Goal: Check status: Check status

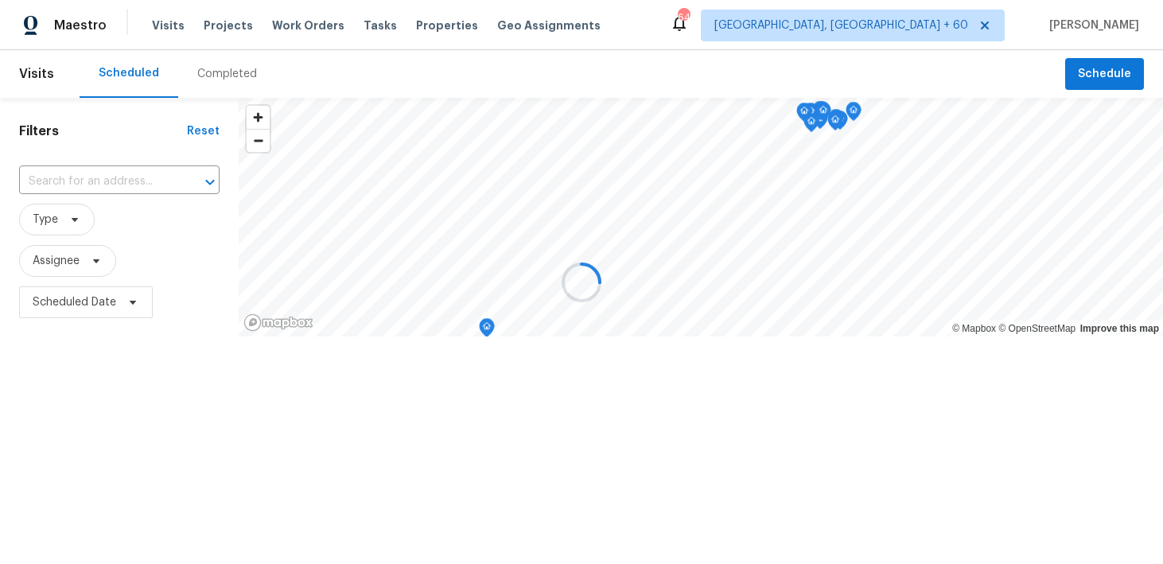
click at [236, 73] on div at bounding box center [581, 282] width 1163 height 564
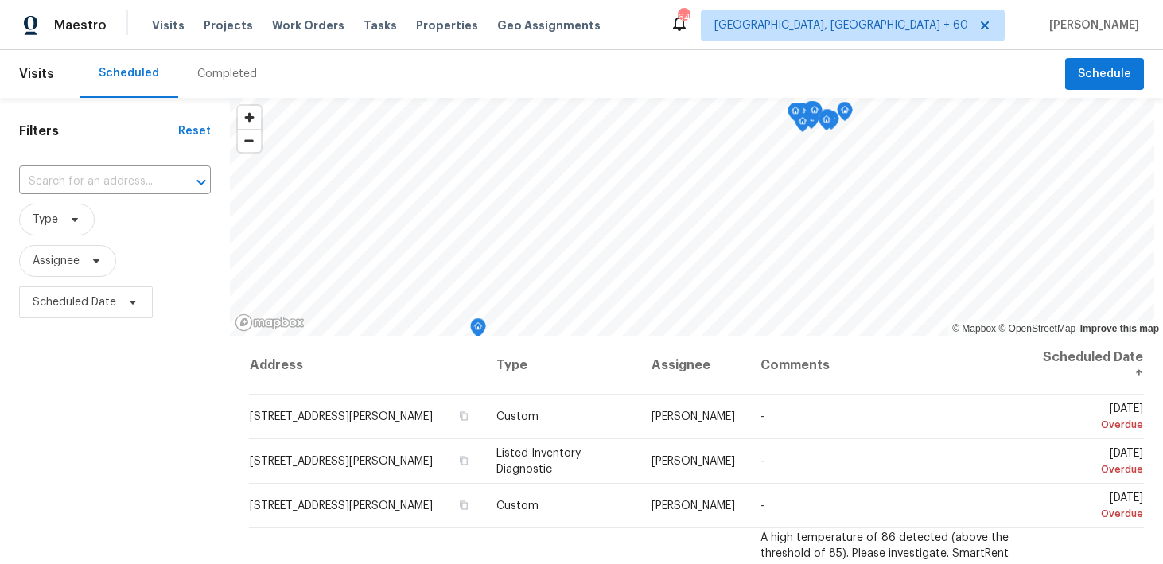
click at [225, 75] on div "Completed" at bounding box center [227, 74] width 60 height 16
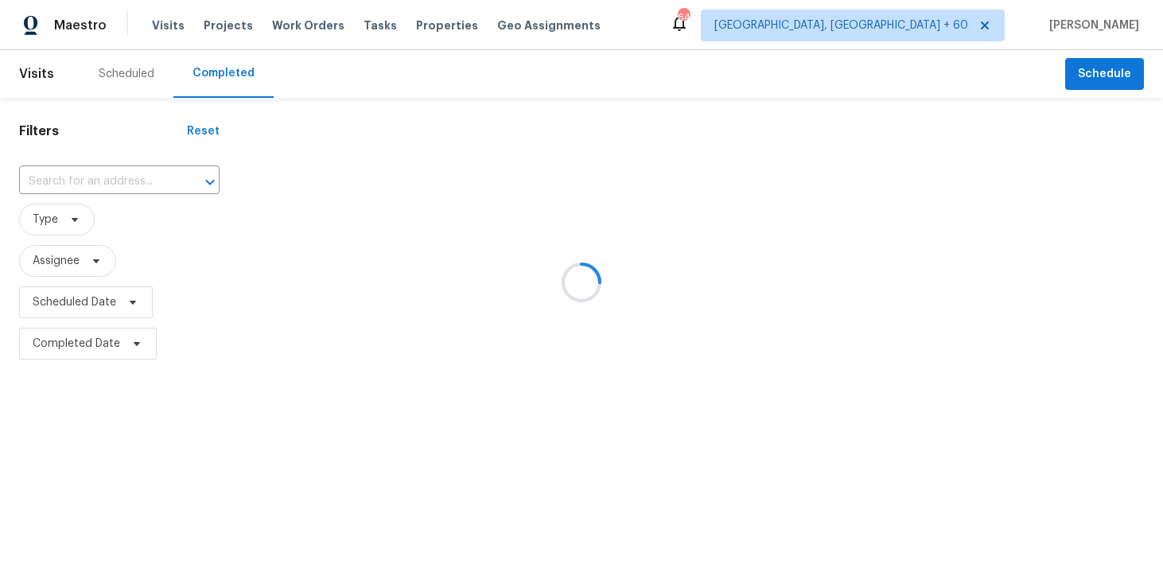
click at [106, 179] on div at bounding box center [581, 282] width 1163 height 564
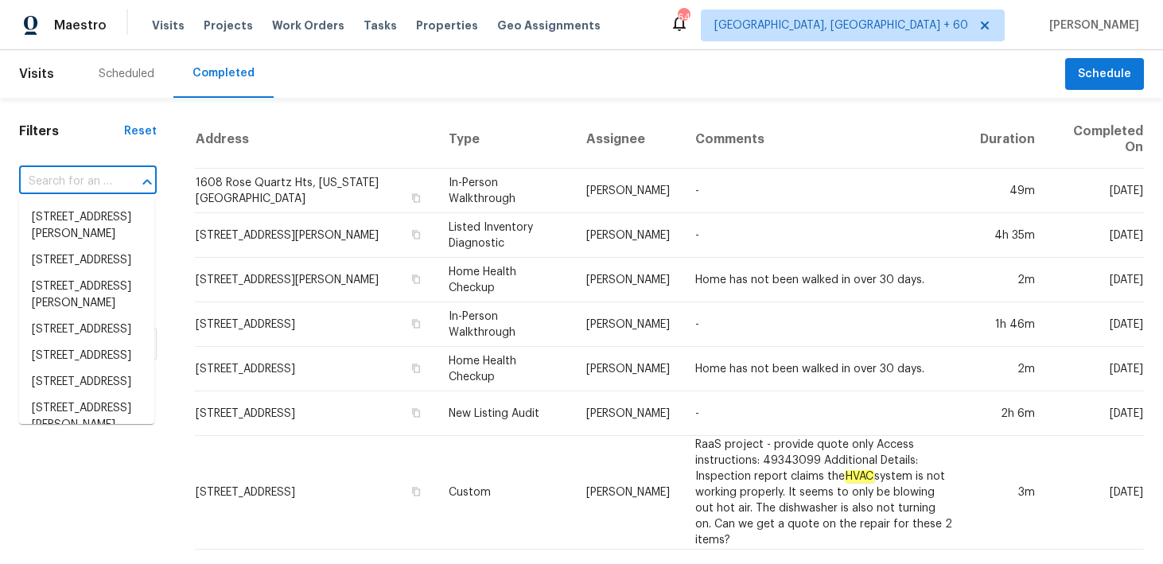
click at [106, 179] on input "text" at bounding box center [65, 181] width 93 height 25
paste input "[STREET_ADDRESS]"
type input "[STREET_ADDRESS]"
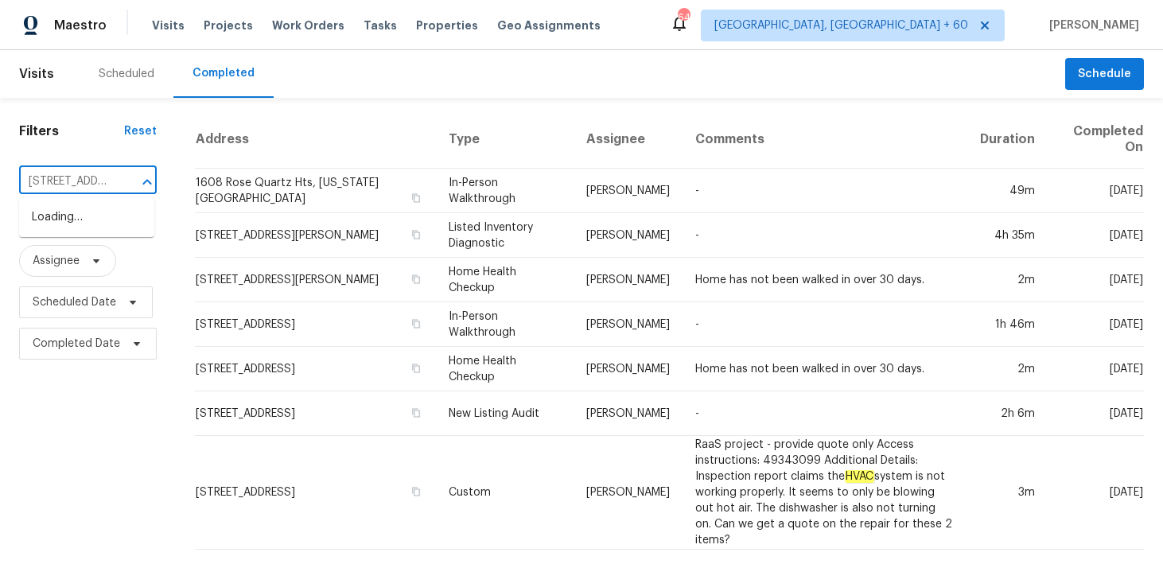
scroll to position [0, 127]
click at [52, 231] on li "[STREET_ADDRESS]" at bounding box center [86, 217] width 135 height 26
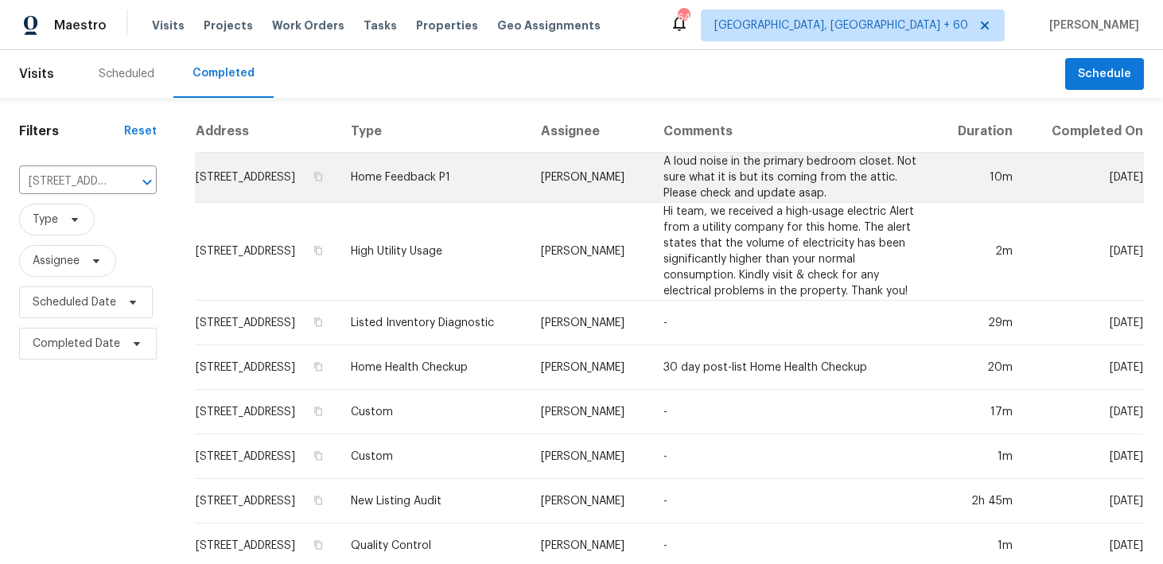
click at [476, 189] on td "Home Feedback P1" at bounding box center [433, 178] width 190 height 50
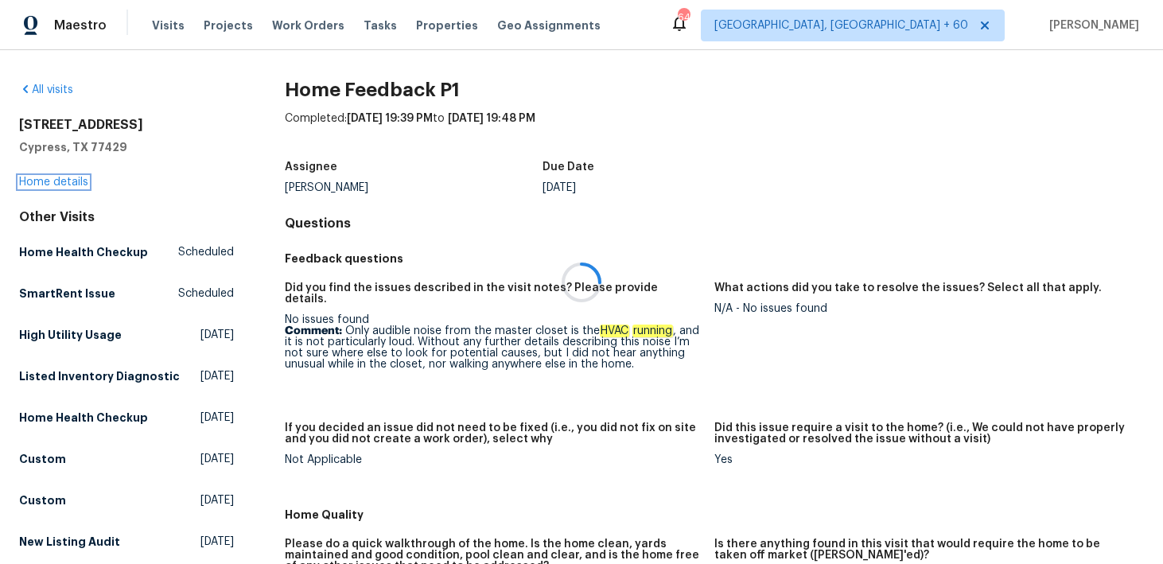
click at [53, 181] on link "Home details" at bounding box center [53, 182] width 69 height 11
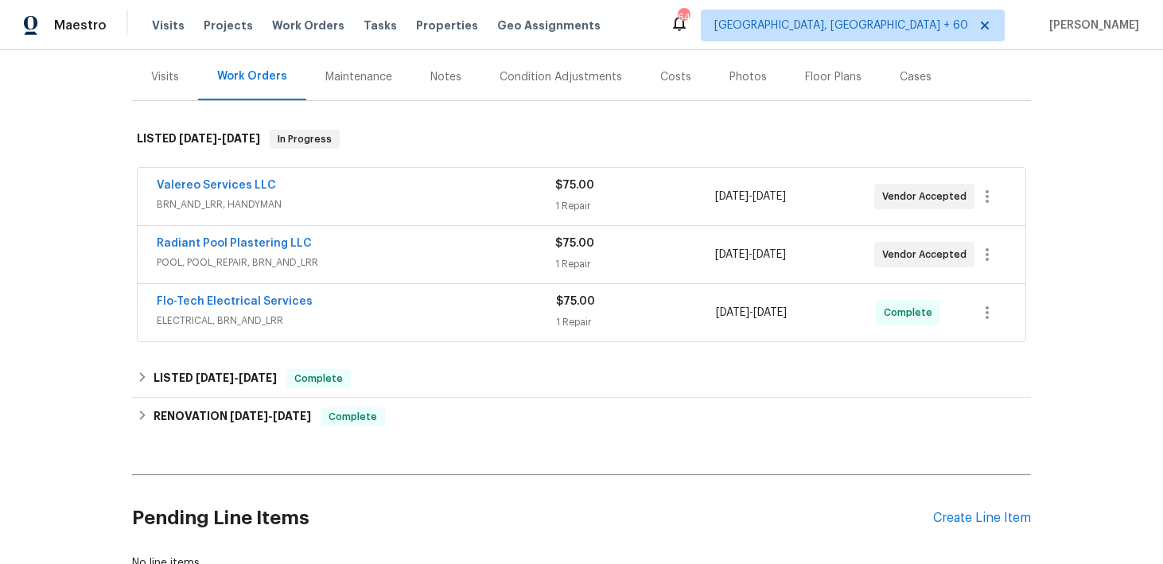
scroll to position [209, 0]
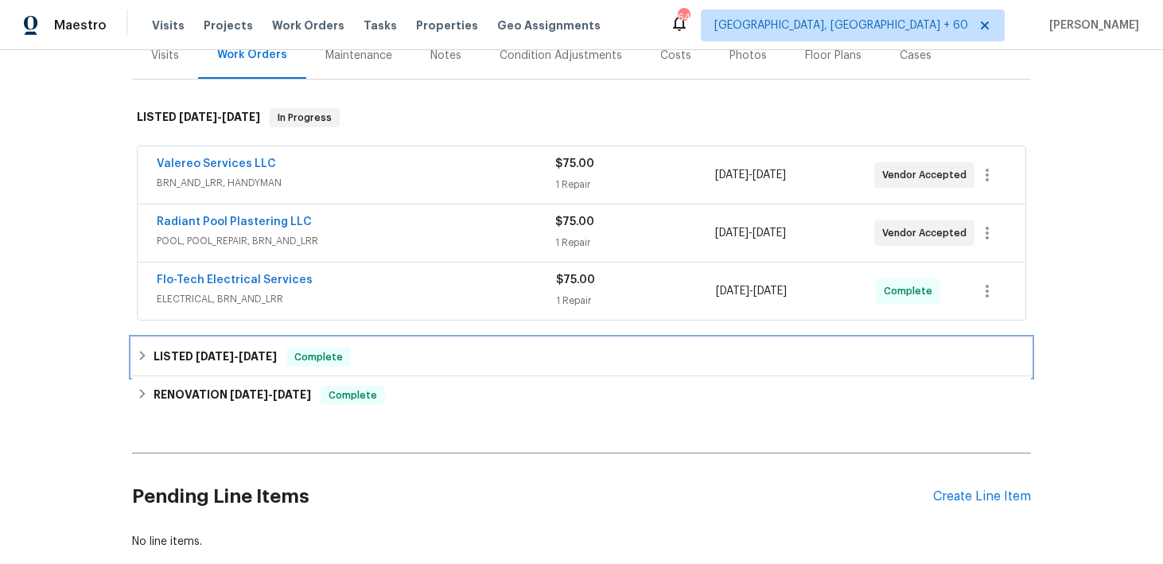
click at [385, 346] on div "LISTED [DATE] - [DATE] Complete" at bounding box center [581, 357] width 899 height 38
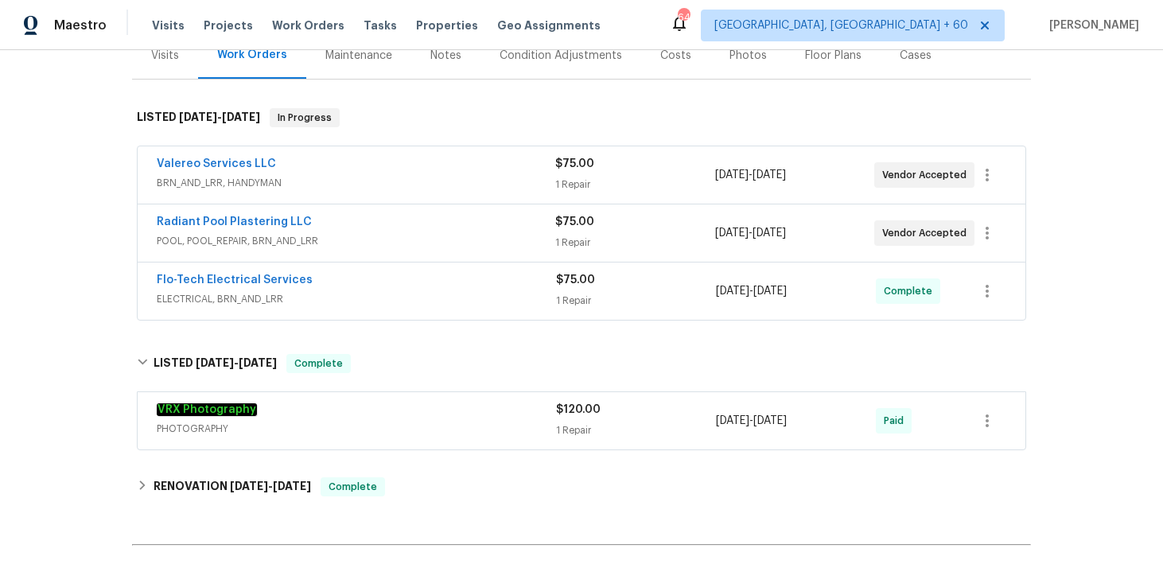
click at [578, 298] on div "1 Repair" at bounding box center [636, 301] width 160 height 16
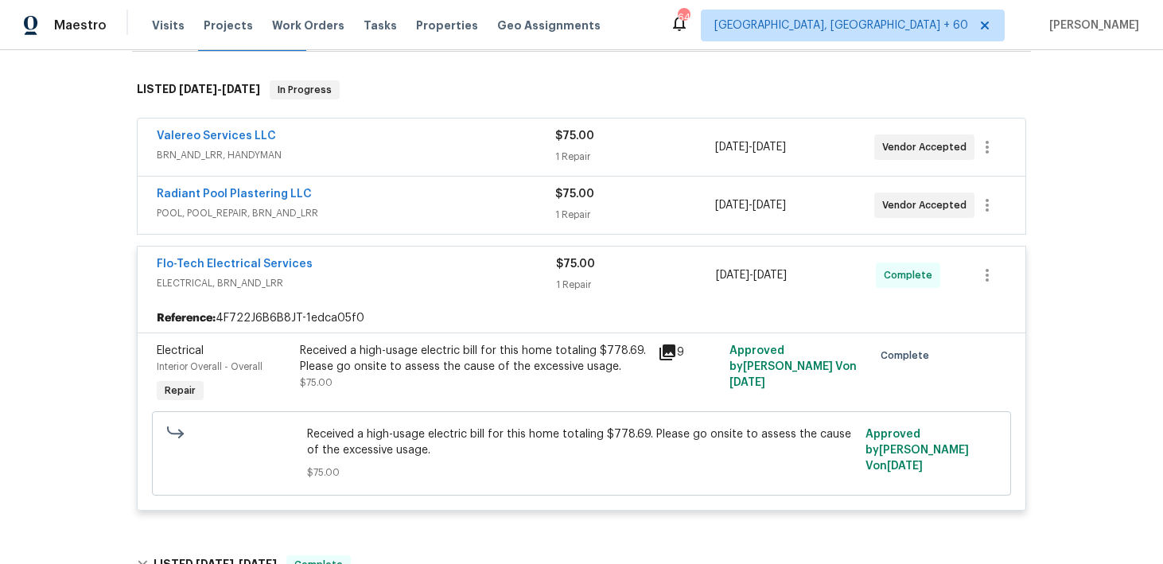
scroll to position [241, 0]
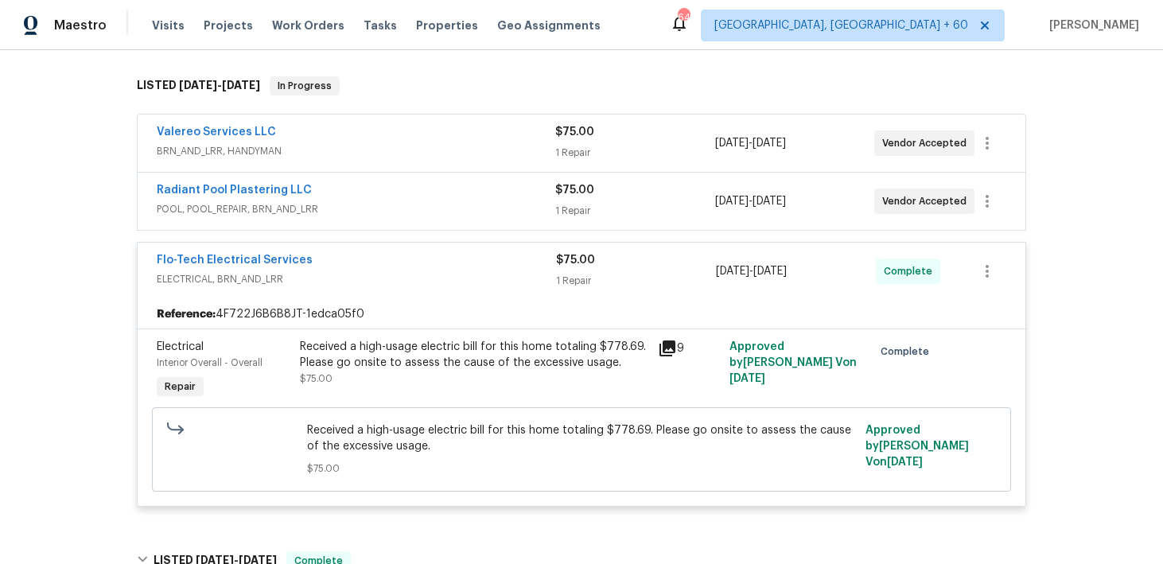
click at [578, 205] on div "1 Repair" at bounding box center [634, 211] width 159 height 16
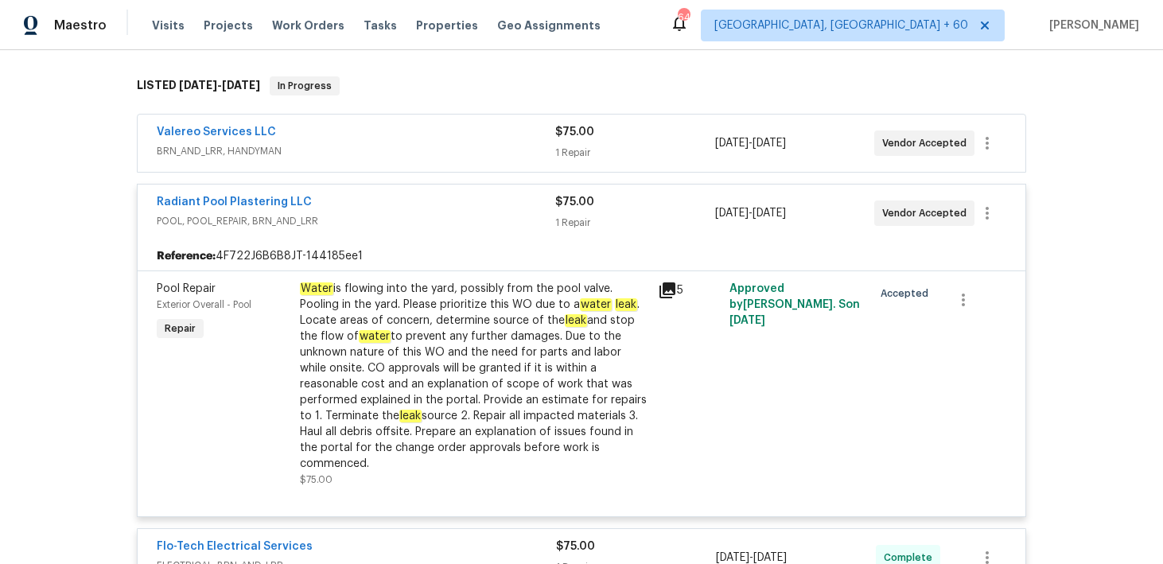
click at [578, 161] on div "$75.00 1 Repair" at bounding box center [634, 143] width 159 height 38
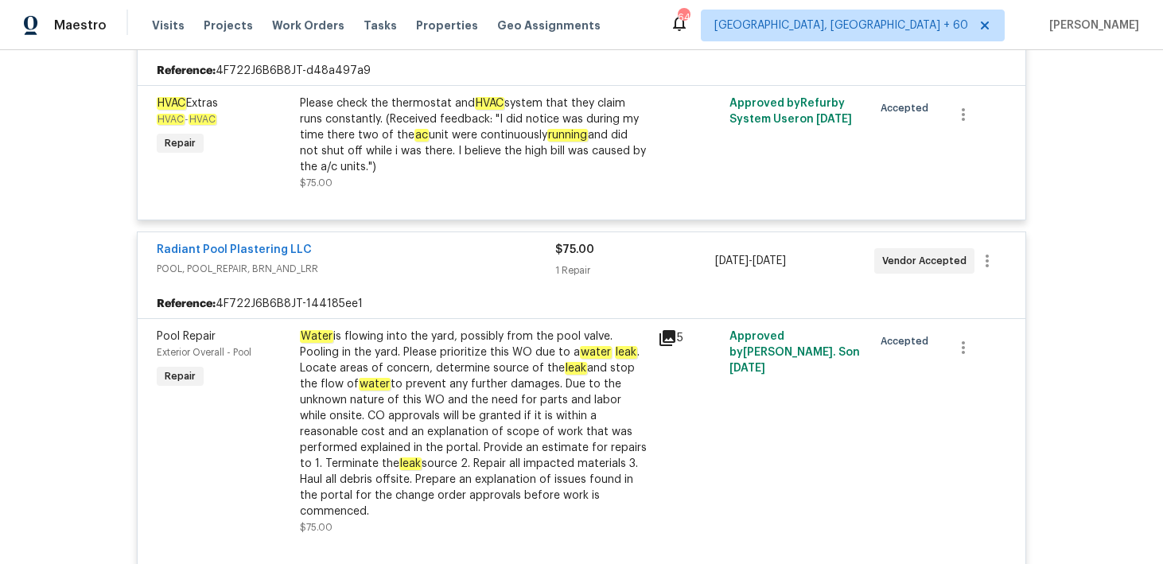
scroll to position [0, 0]
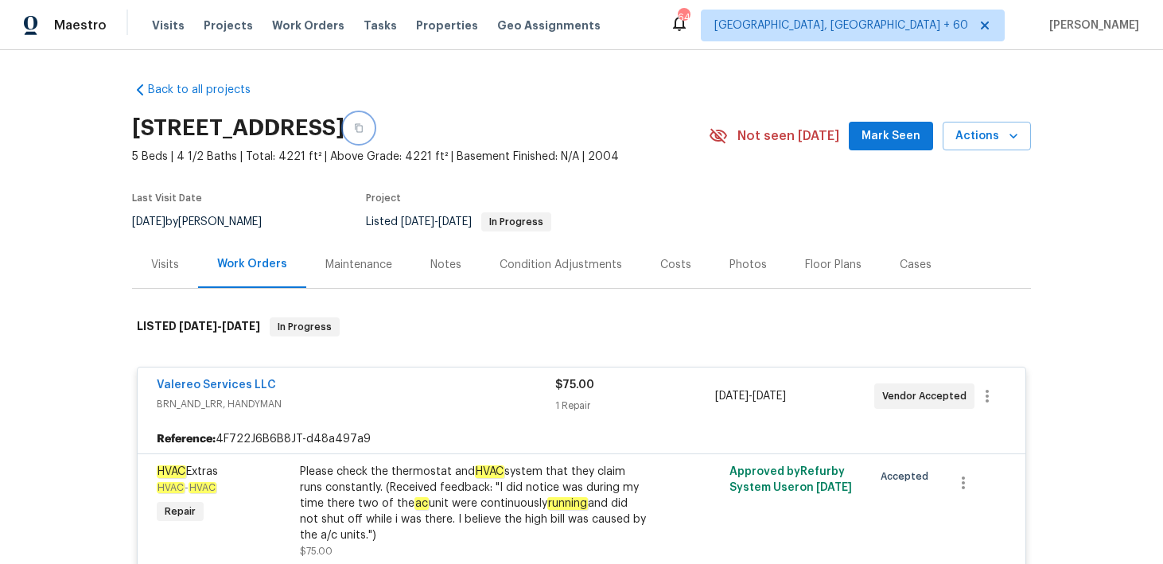
click at [364, 127] on icon "button" at bounding box center [359, 128] width 10 height 10
click at [152, 23] on span "Visits" at bounding box center [168, 26] width 33 height 16
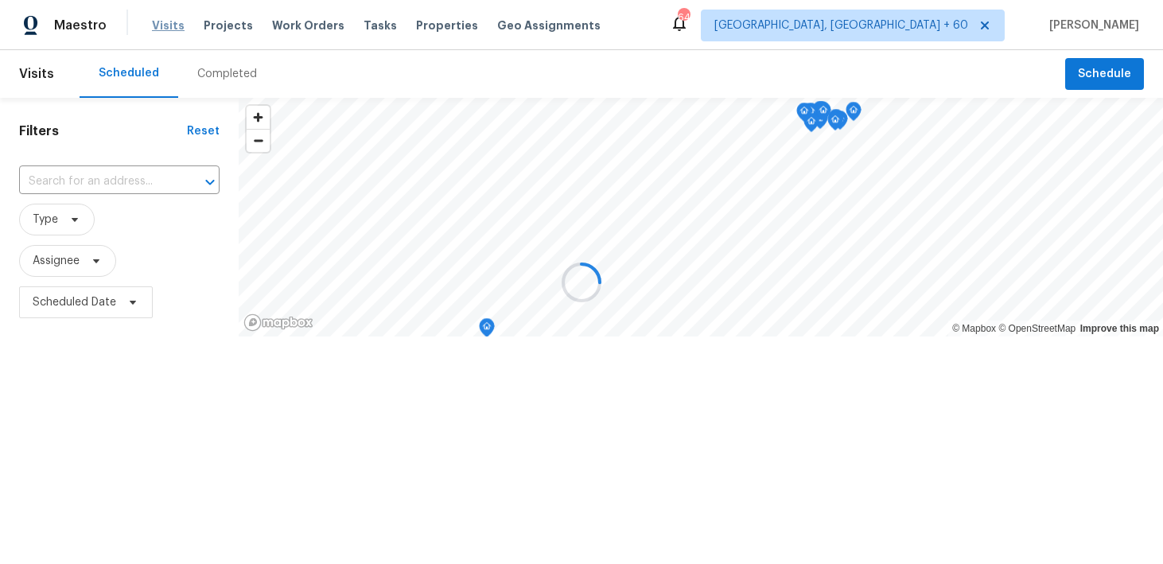
click at [150, 23] on div at bounding box center [581, 282] width 1163 height 564
click at [210, 80] on div at bounding box center [581, 282] width 1163 height 564
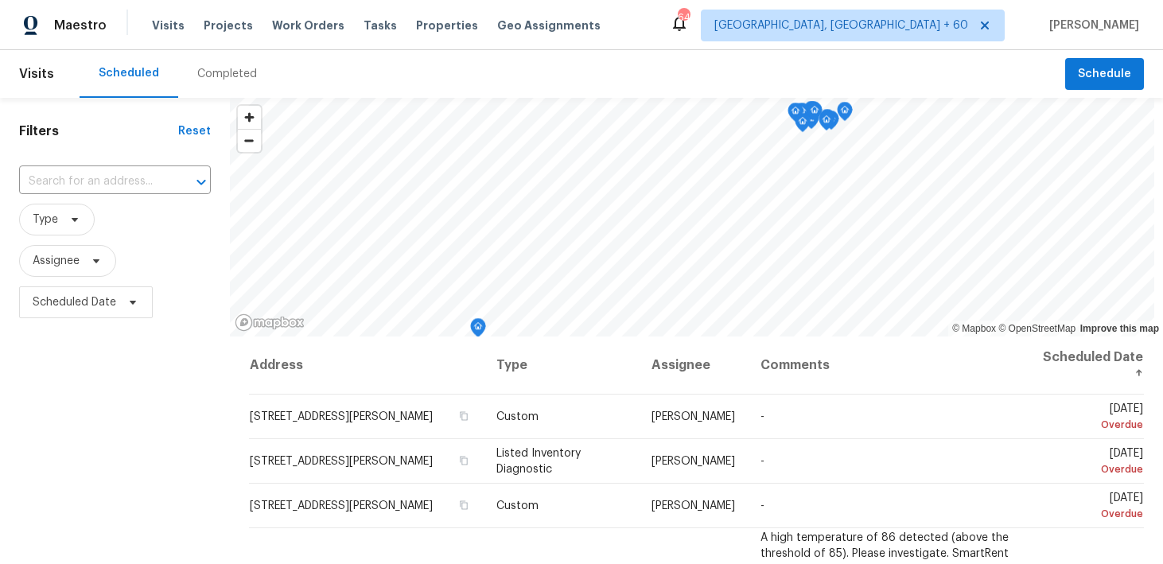
click at [230, 75] on div "Completed" at bounding box center [227, 74] width 60 height 16
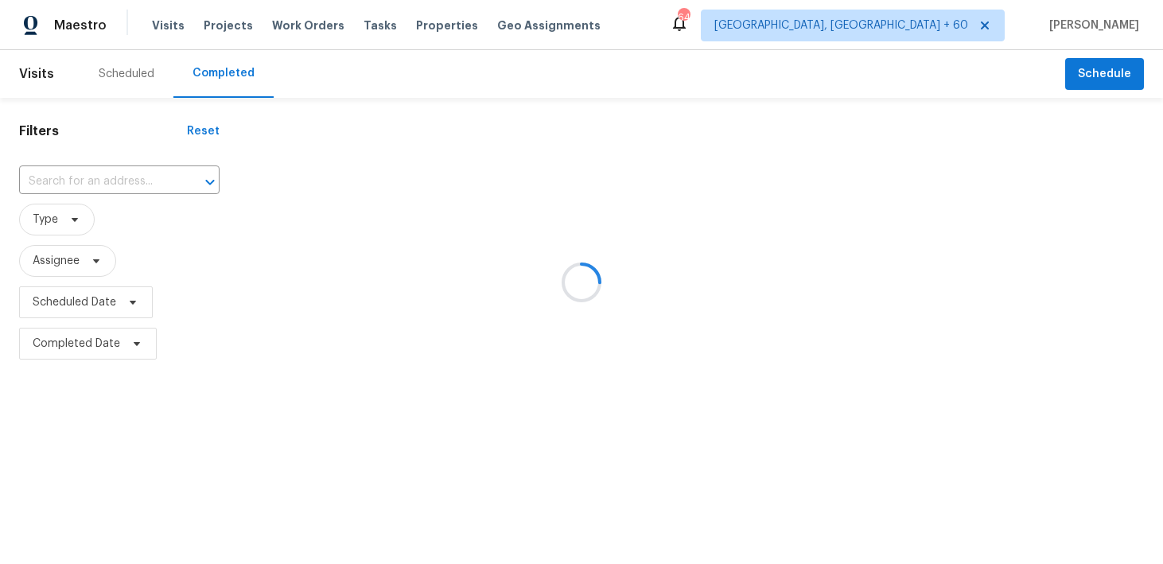
click at [88, 178] on div at bounding box center [581, 282] width 1163 height 564
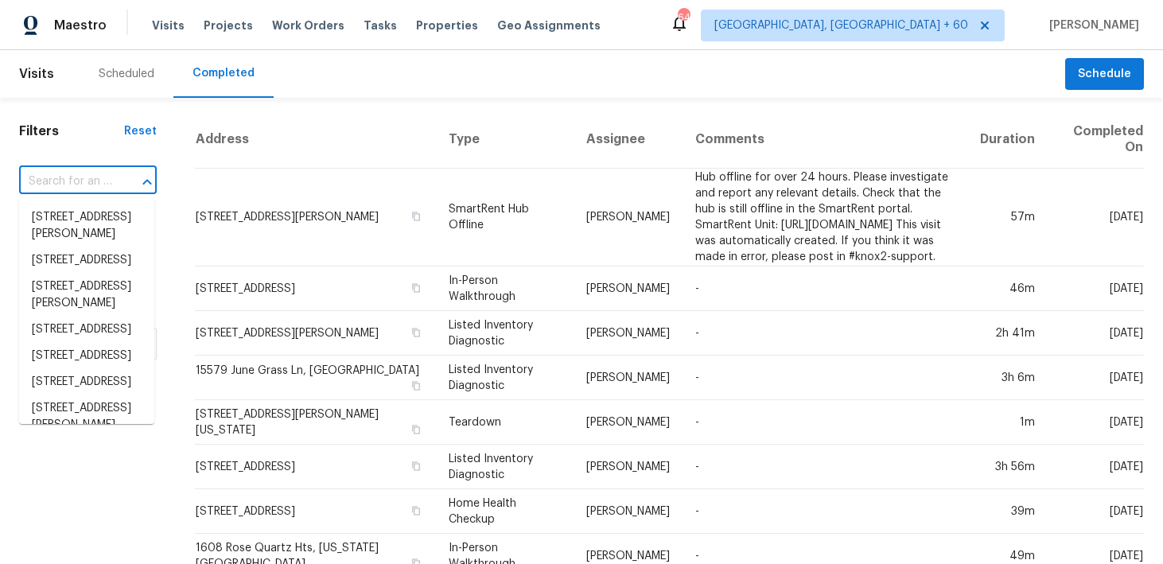
click at [44, 187] on input "text" at bounding box center [65, 181] width 93 height 25
paste input "[STREET_ADDRESS]"
type input "[STREET_ADDRESS]"
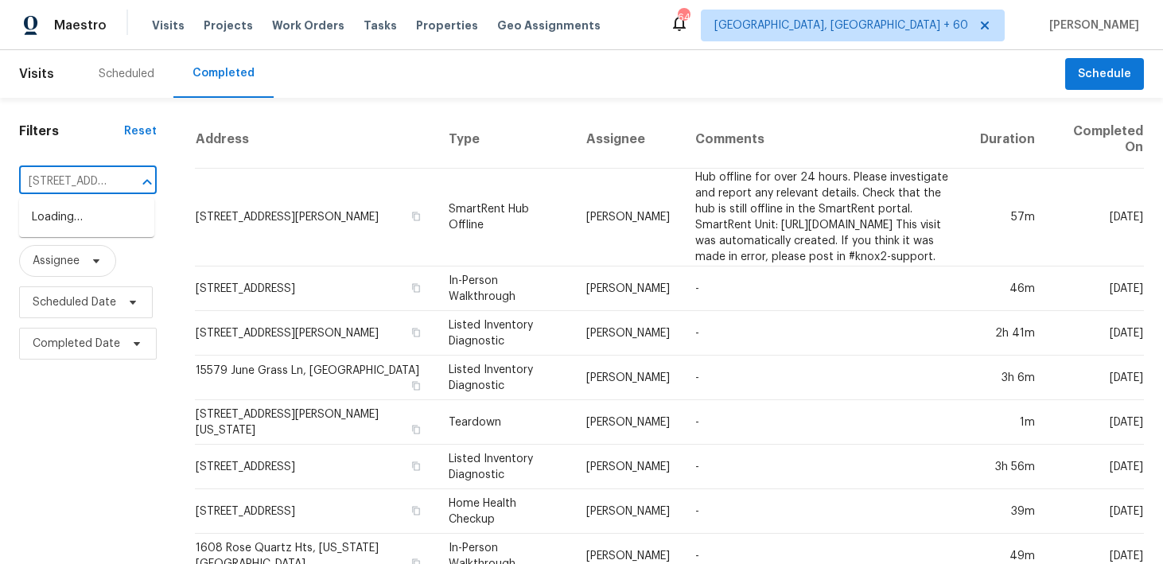
scroll to position [0, 196]
click at [68, 219] on li "[STREET_ADDRESS]" at bounding box center [86, 217] width 135 height 26
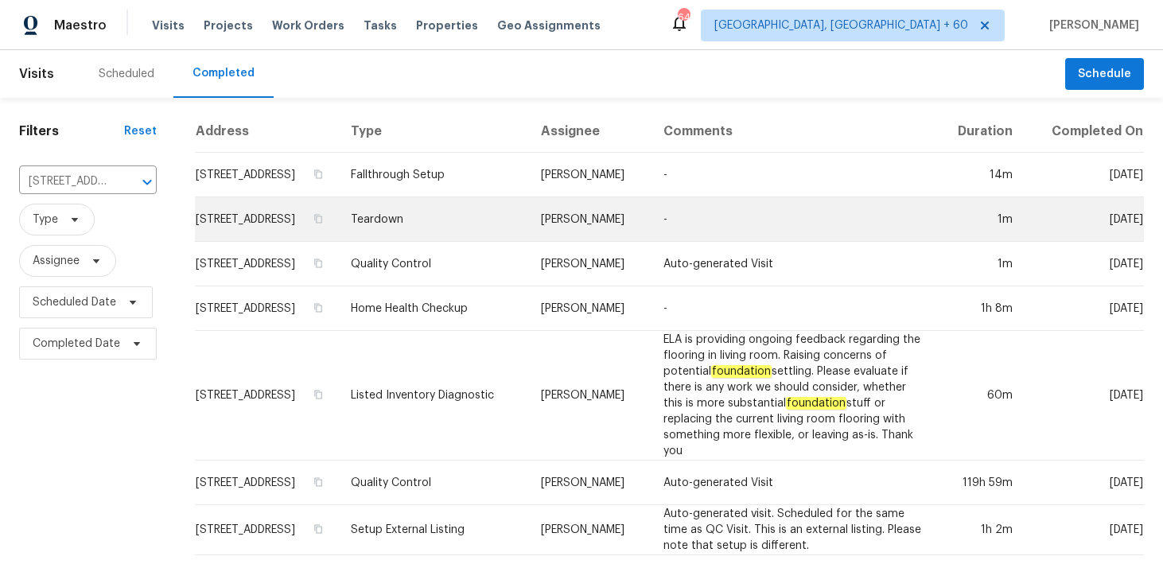
click at [470, 231] on td "Teardown" at bounding box center [433, 219] width 190 height 45
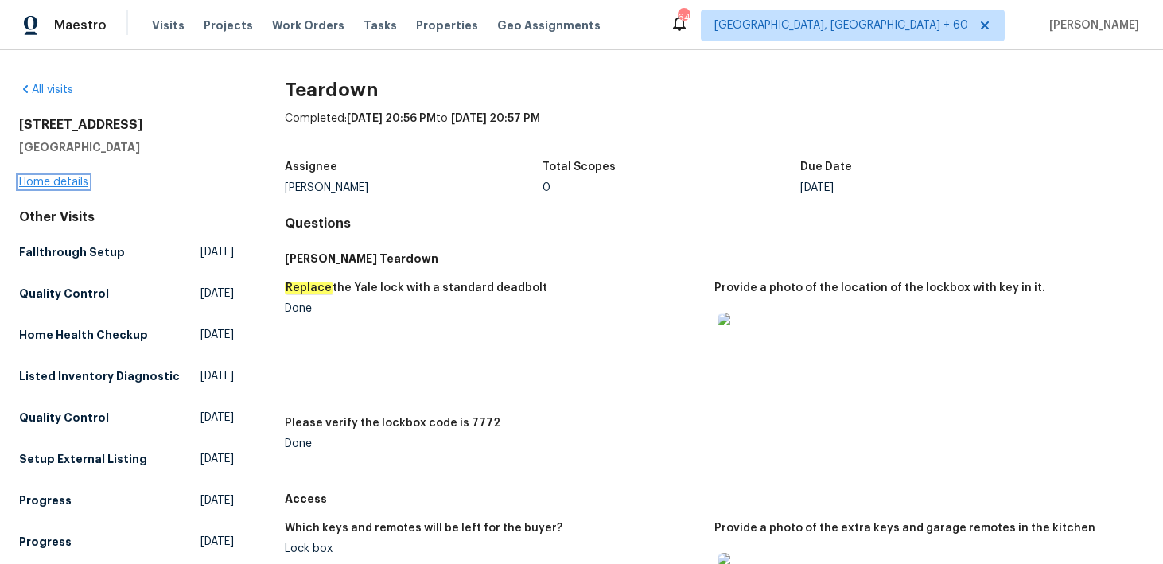
click at [52, 181] on link "Home details" at bounding box center [53, 182] width 69 height 11
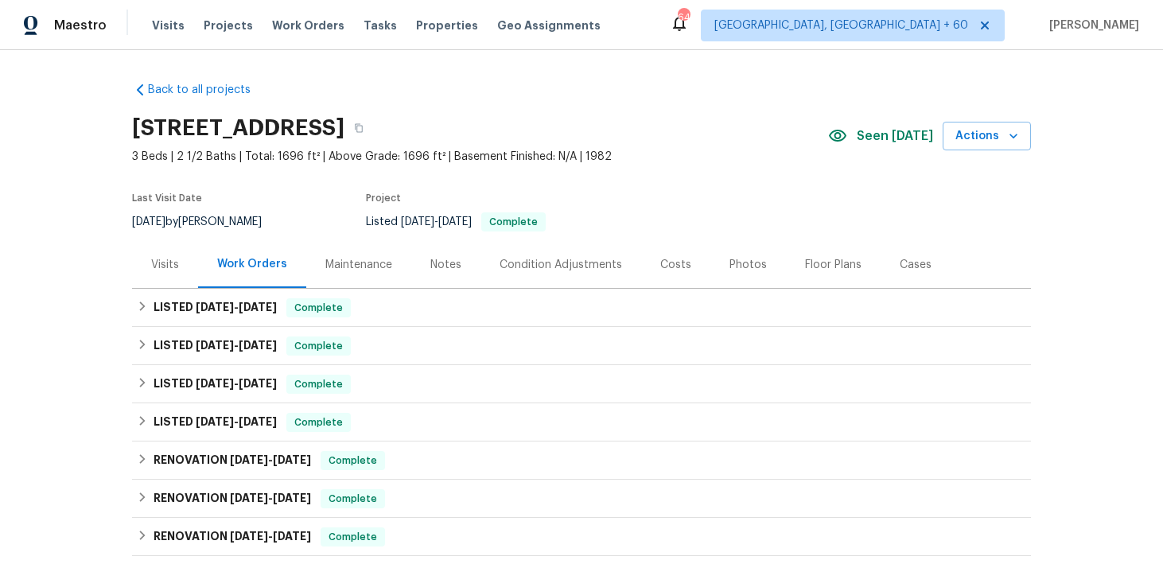
scroll to position [61, 0]
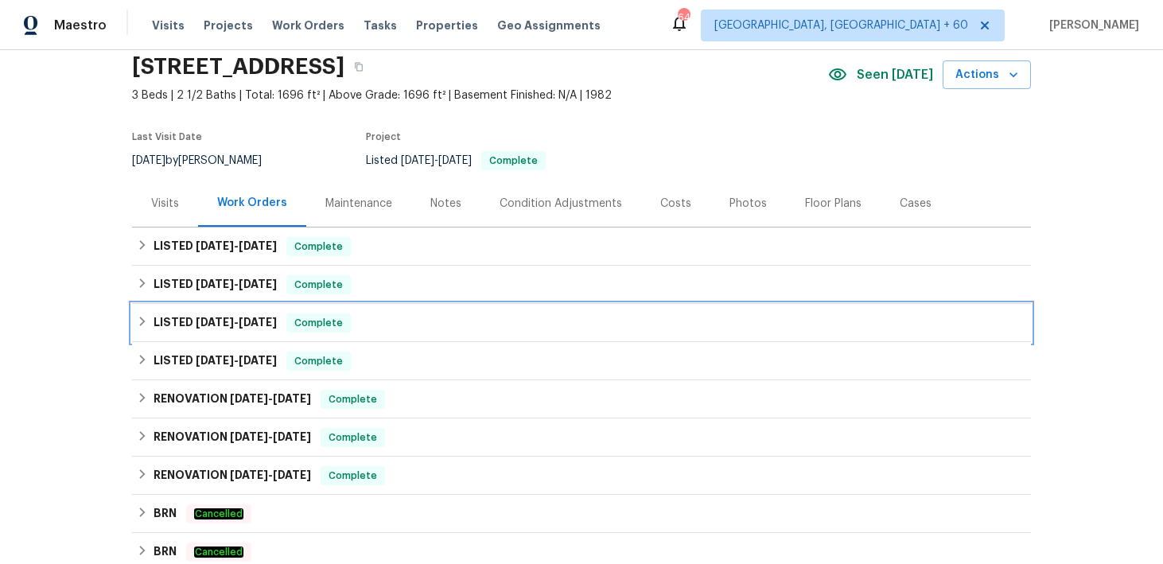
click at [349, 323] on span "Complete" at bounding box center [318, 323] width 61 height 16
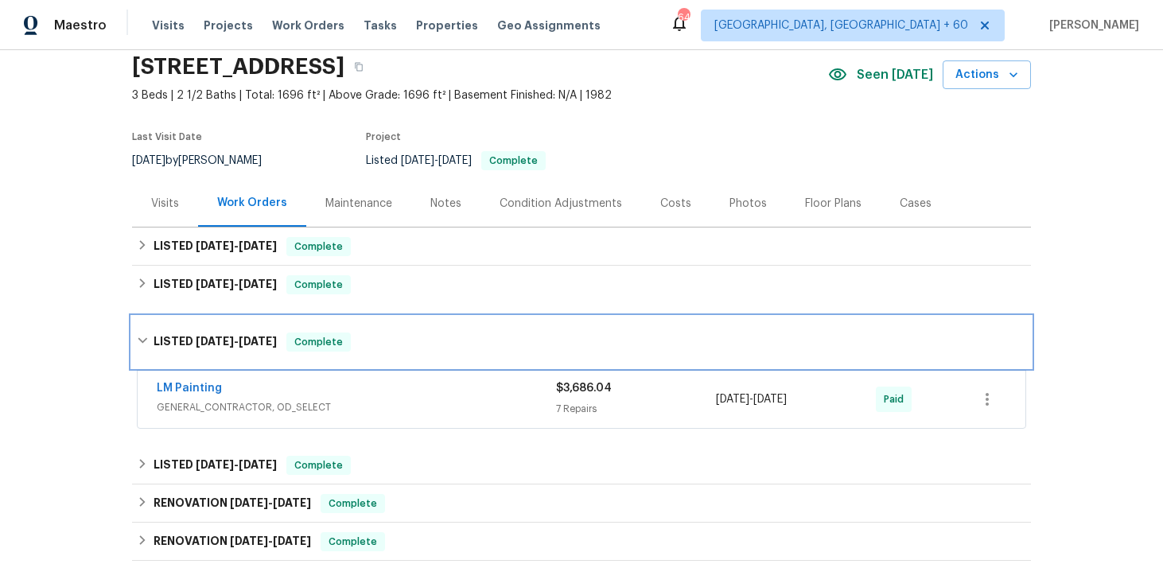
scroll to position [104, 0]
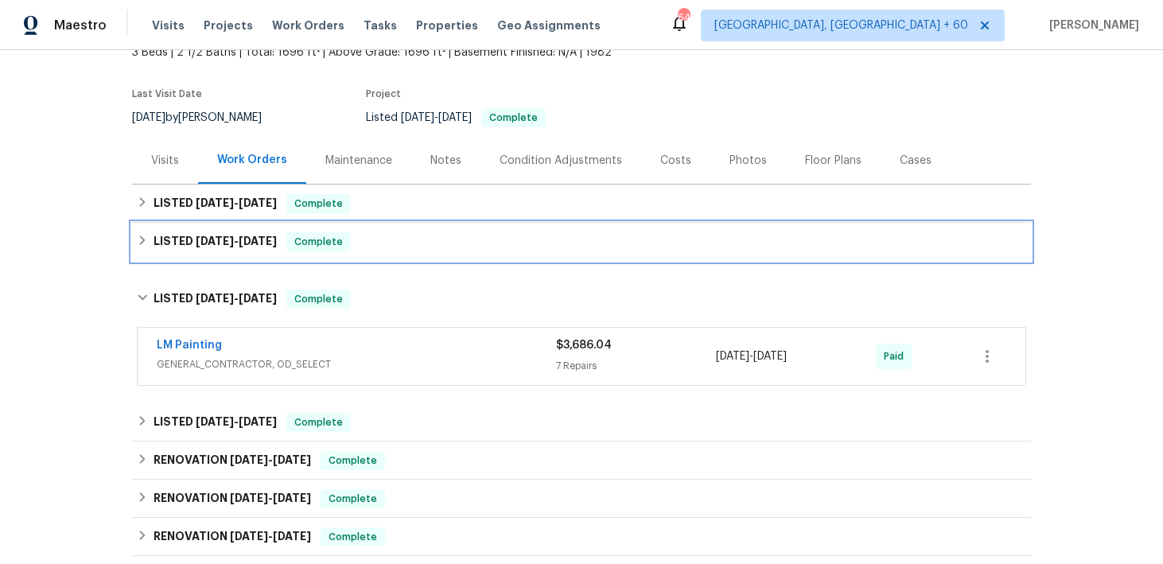
click at [438, 247] on div "LISTED [DATE] - [DATE] Complete" at bounding box center [581, 241] width 889 height 19
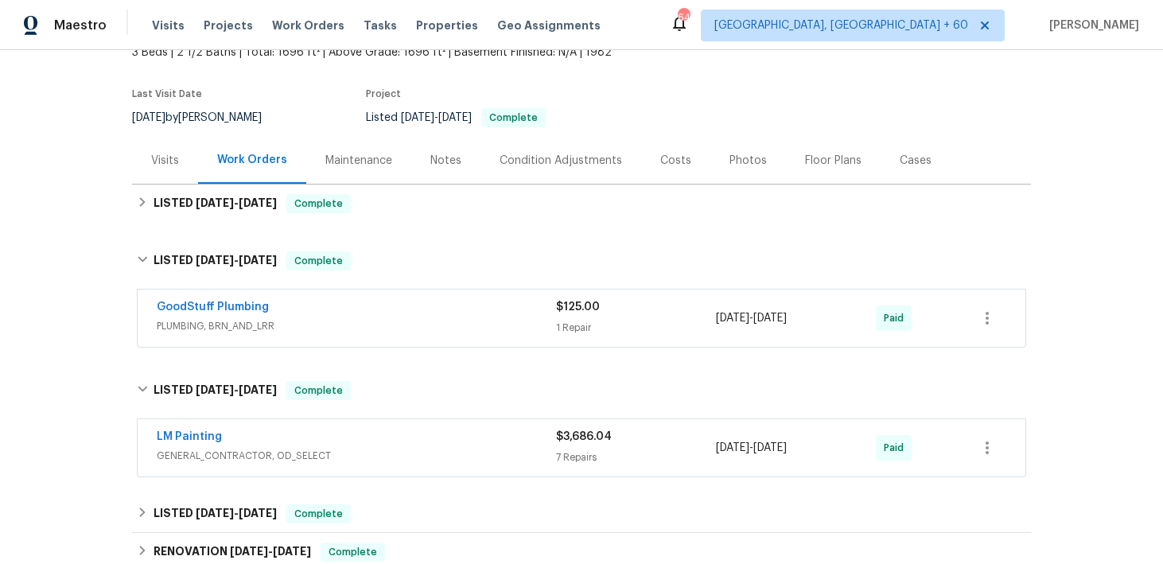
click at [577, 320] on div "1 Repair" at bounding box center [636, 328] width 160 height 16
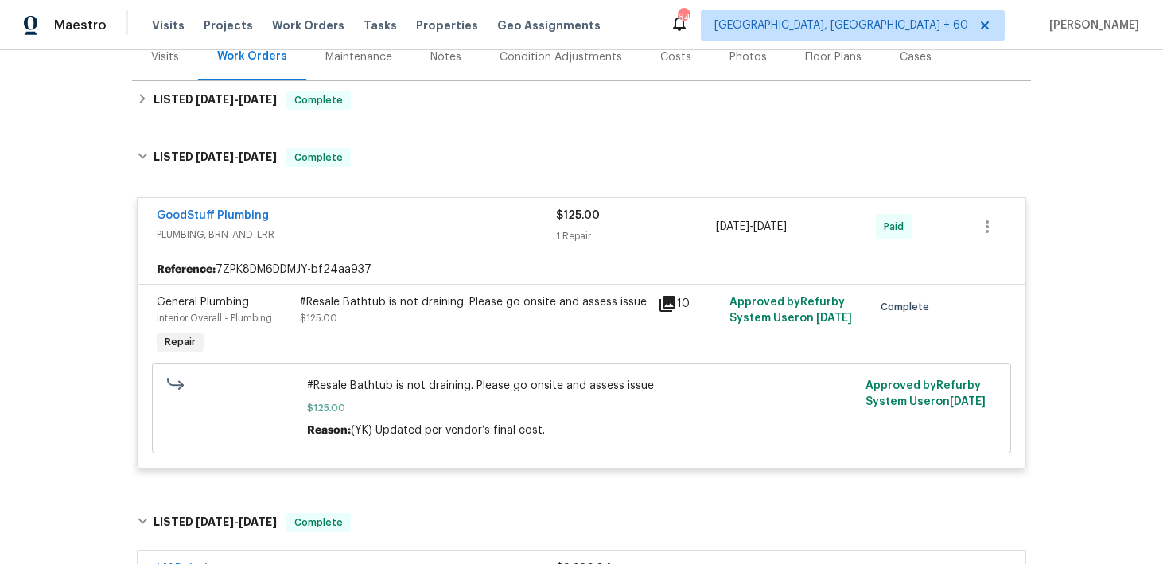
scroll to position [196, 0]
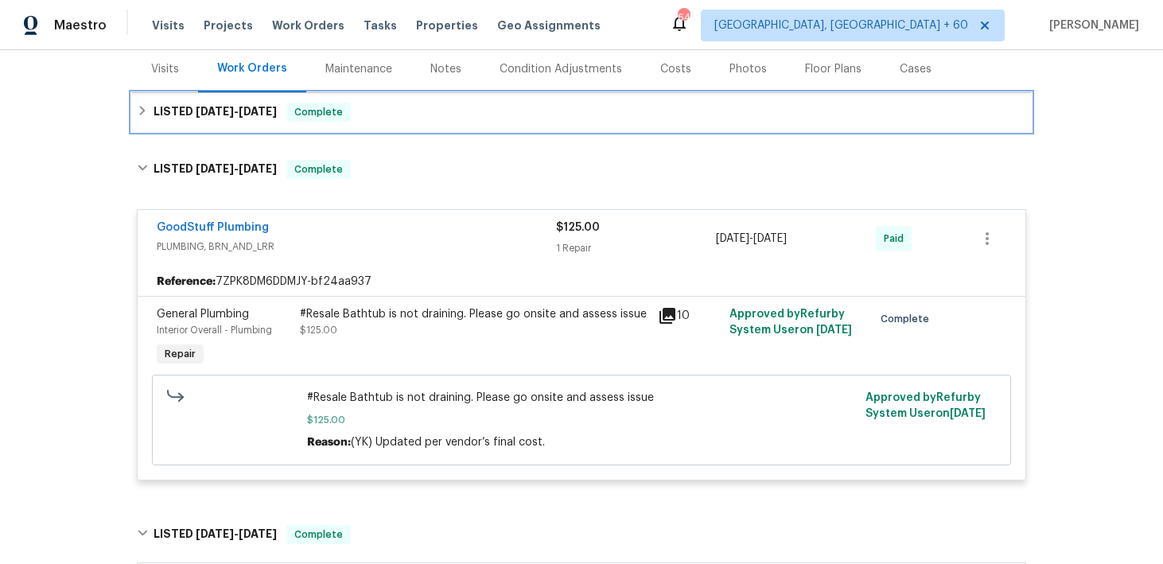
click at [414, 119] on div "LISTED [DATE] - [DATE] Complete" at bounding box center [581, 112] width 889 height 19
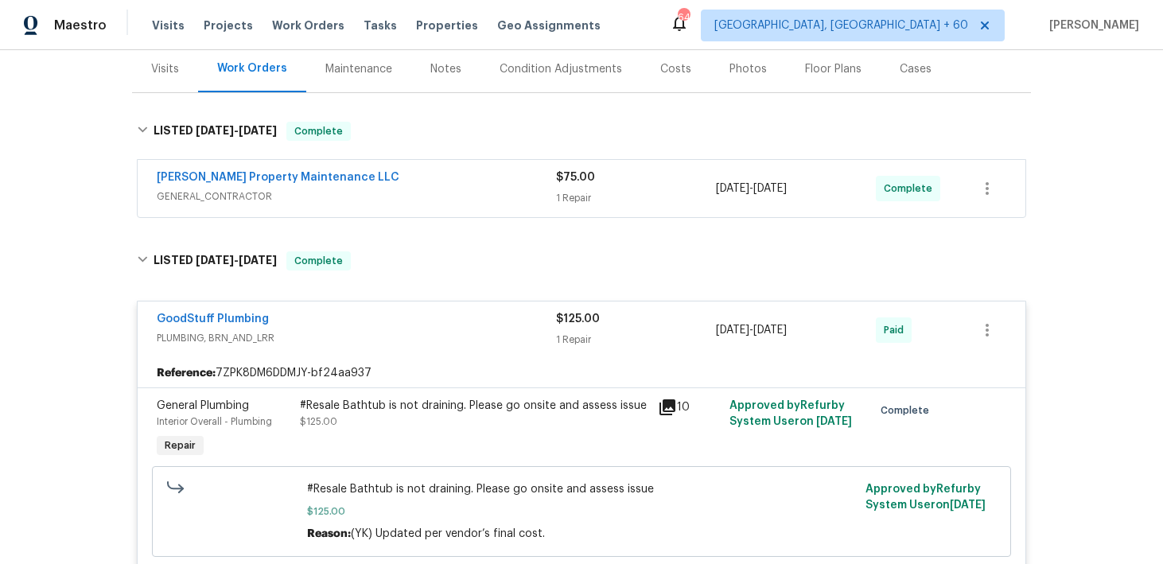
click at [589, 196] on div "1 Repair" at bounding box center [636, 198] width 160 height 16
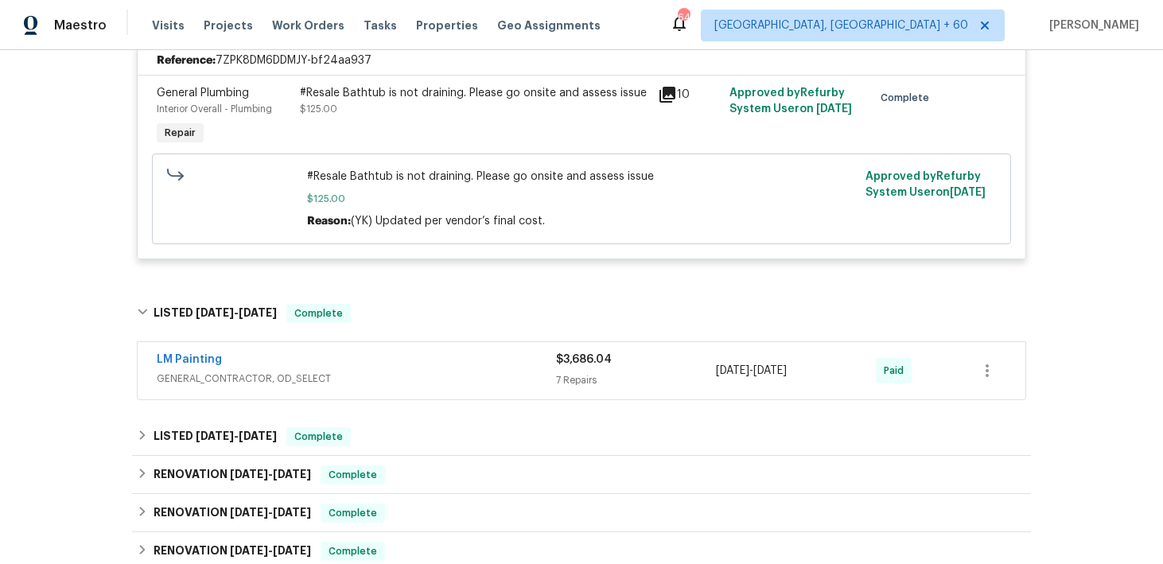
scroll to position [856, 0]
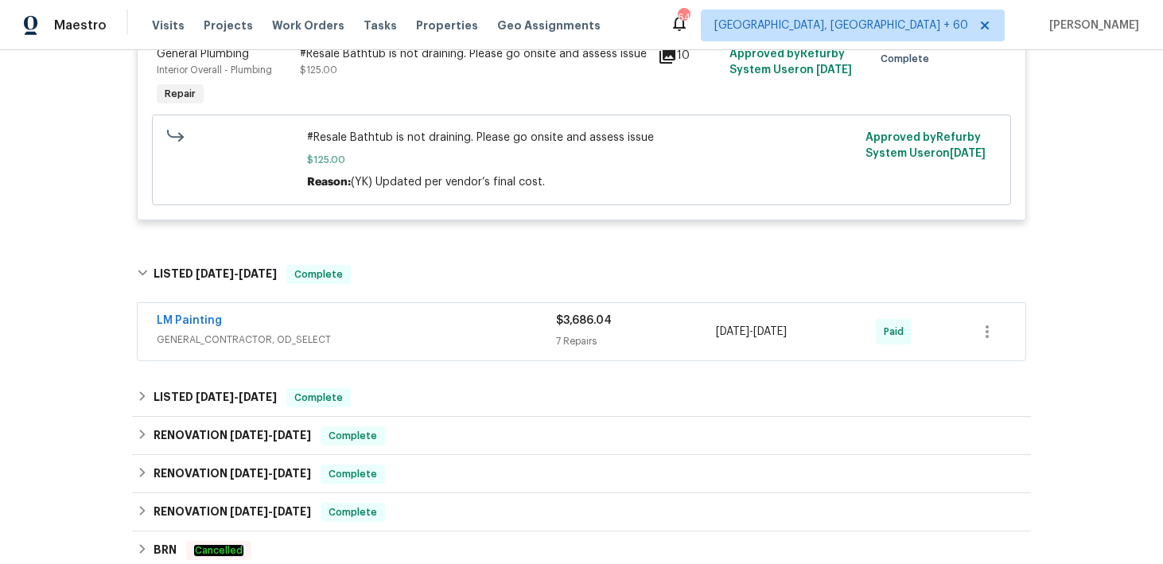
click at [570, 333] on div "$3,686.04 7 Repairs" at bounding box center [636, 332] width 160 height 38
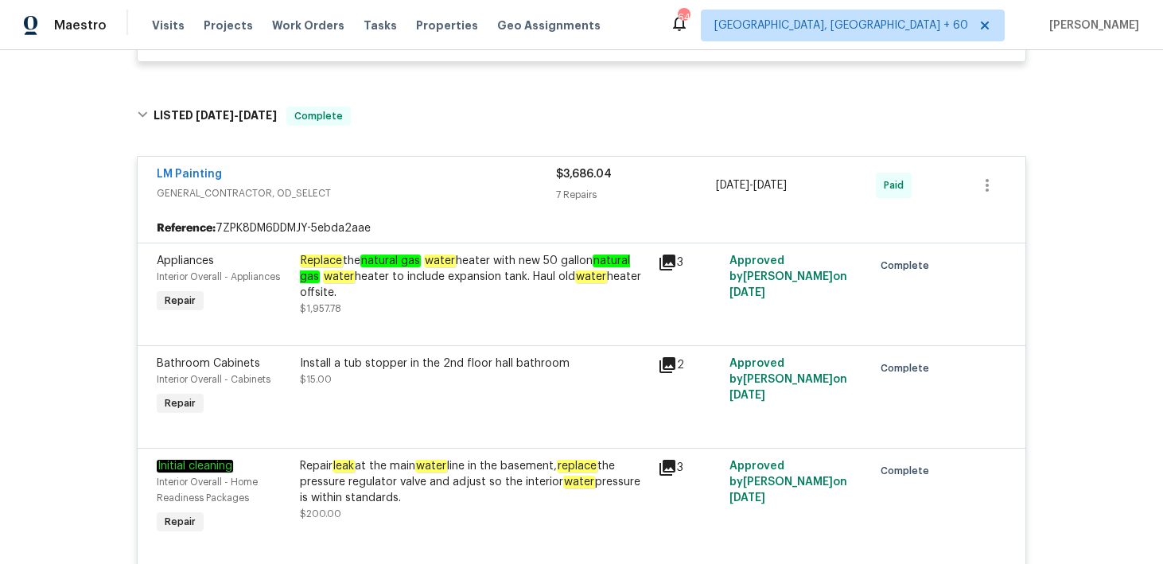
scroll to position [966, 0]
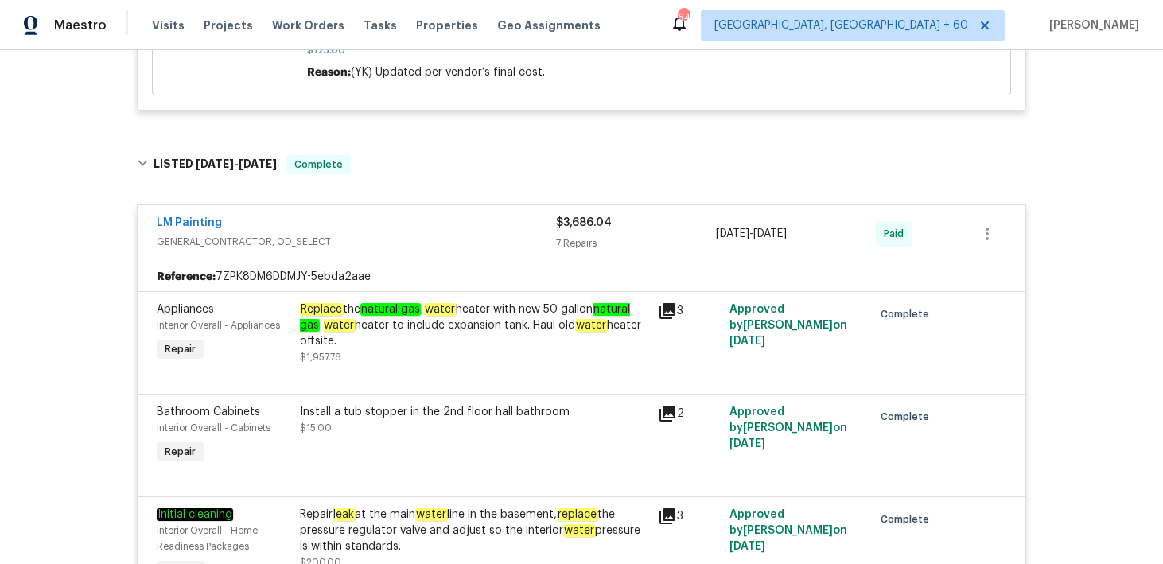
click at [572, 243] on div "7 Repairs" at bounding box center [636, 243] width 160 height 16
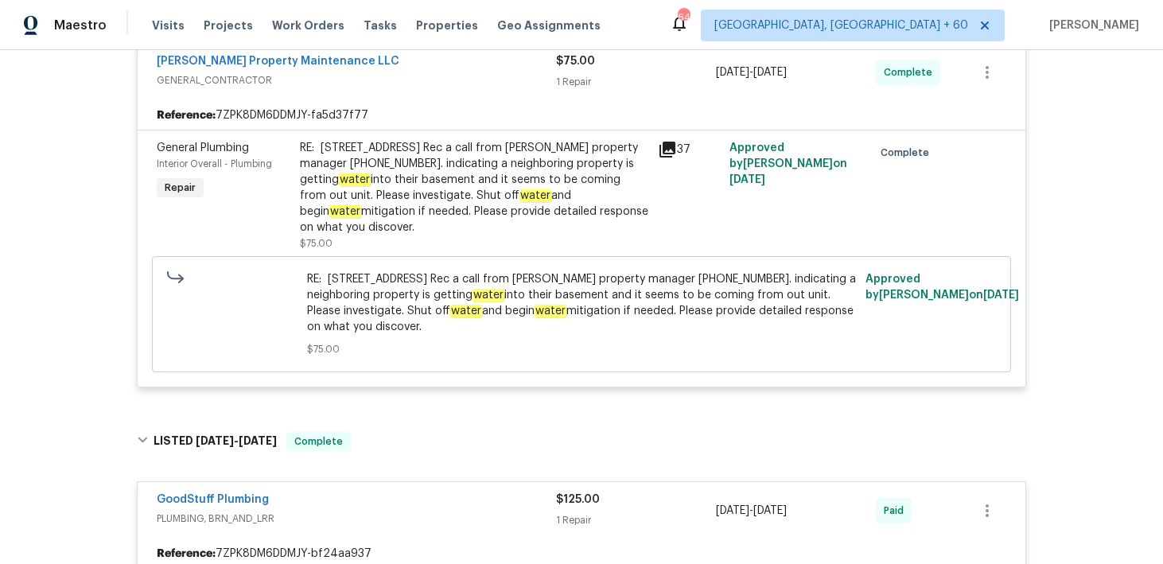
scroll to position [0, 0]
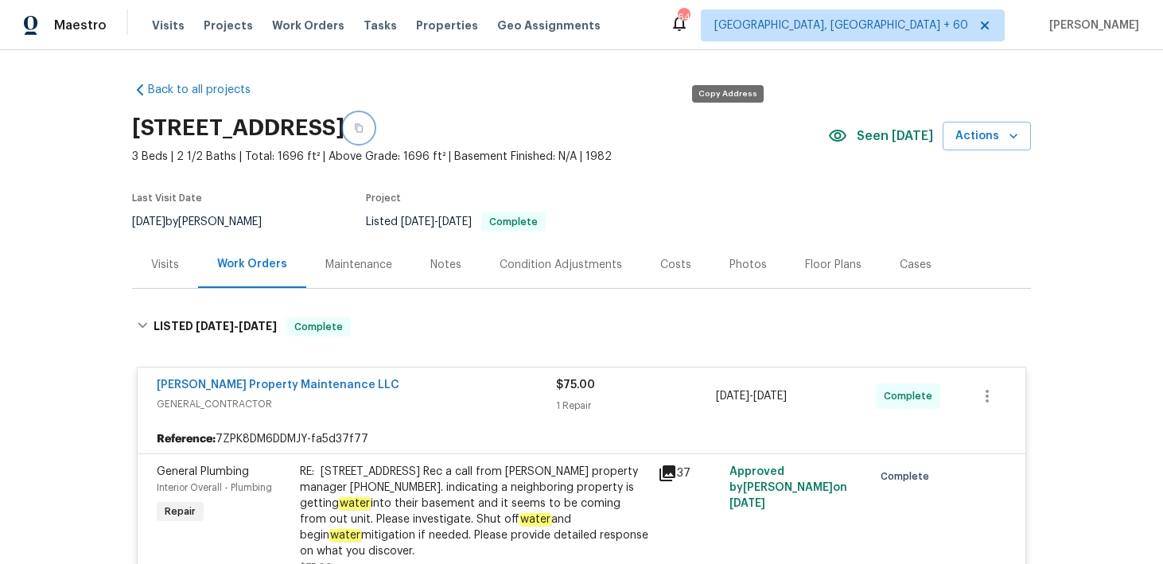
click at [364, 128] on icon "button" at bounding box center [359, 128] width 10 height 10
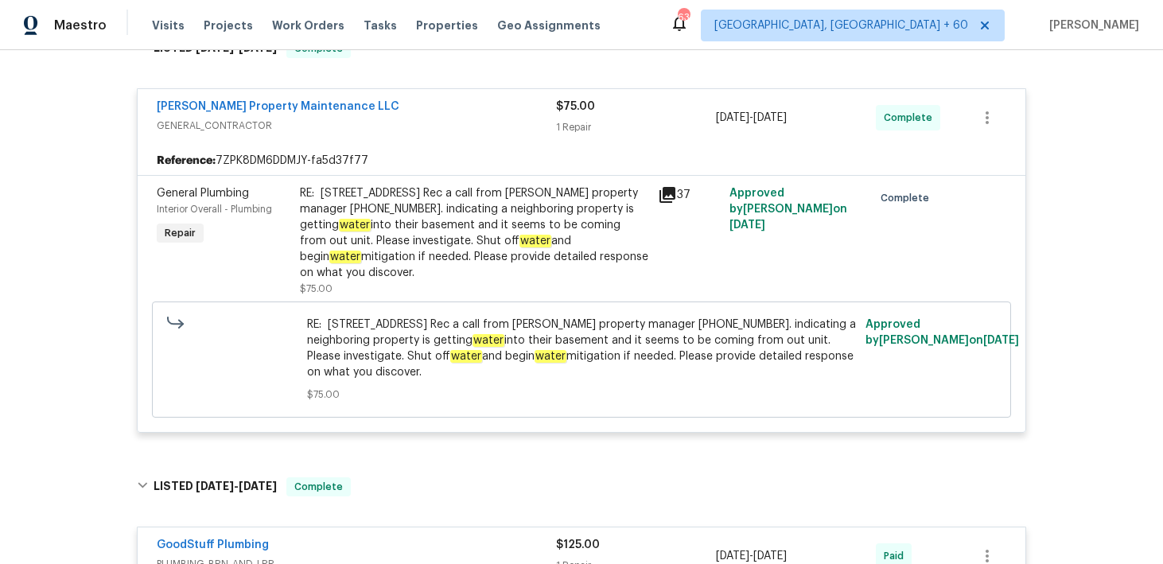
scroll to position [280, 0]
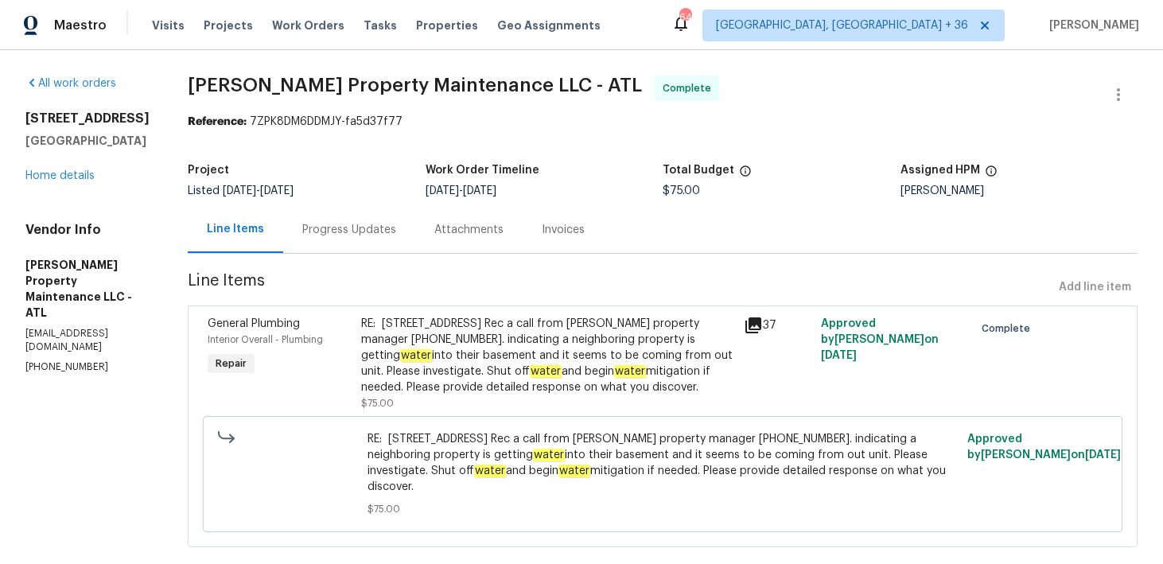
click at [391, 233] on div "Progress Updates" at bounding box center [349, 230] width 94 height 16
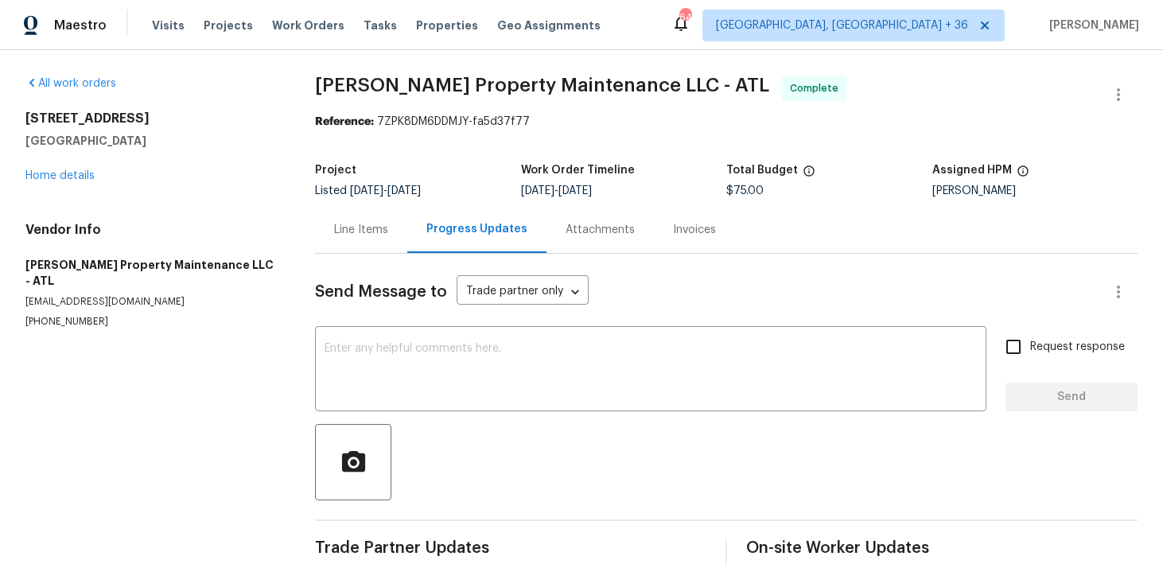
click at [391, 233] on div "Line Items" at bounding box center [361, 229] width 92 height 47
